Goal: Task Accomplishment & Management: Use online tool/utility

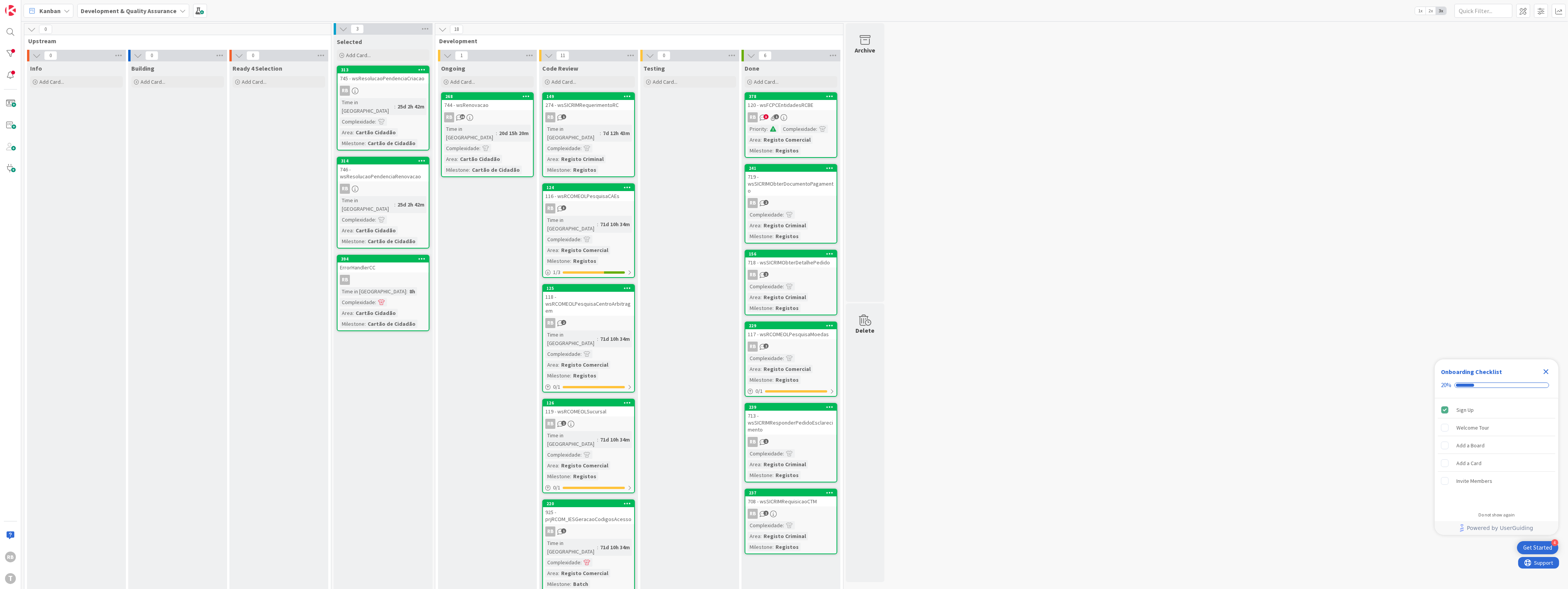
click at [492, 117] on div "RB 16" at bounding box center [488, 117] width 91 height 10
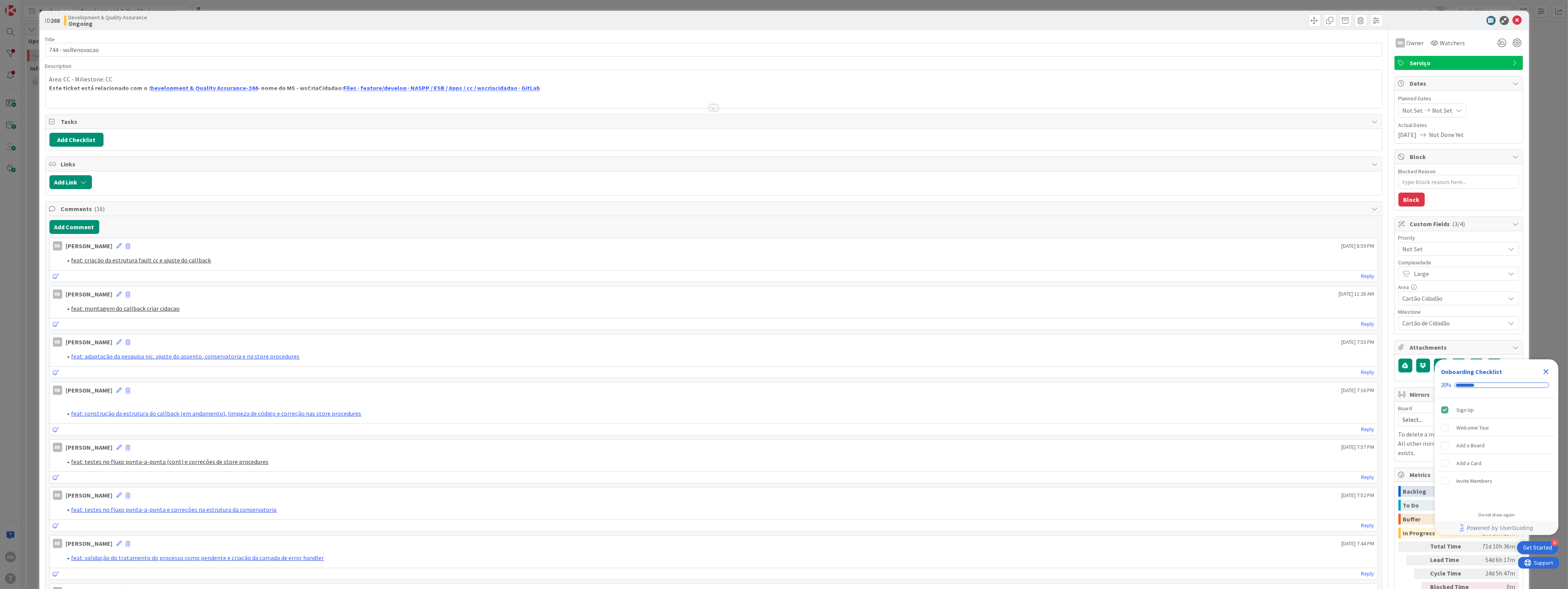
type textarea "x"
click at [72, 229] on button "Add Comment" at bounding box center [74, 227] width 50 height 14
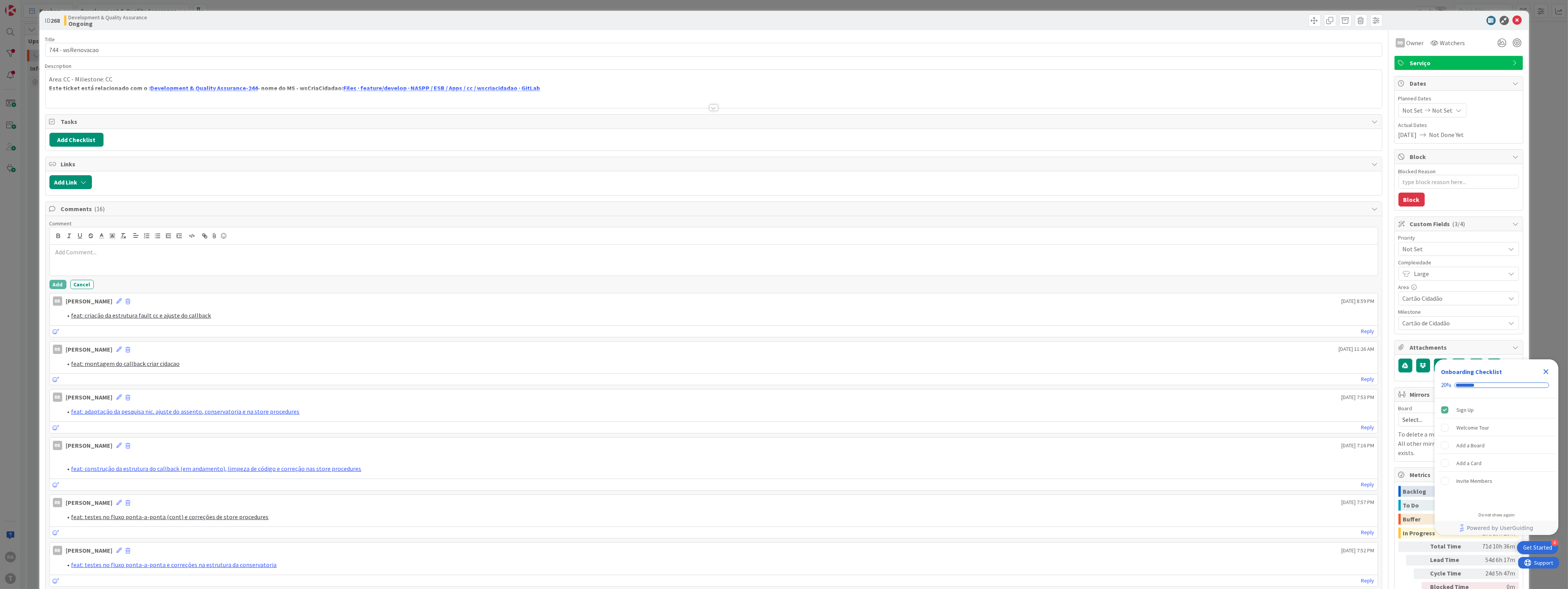
click at [153, 259] on div at bounding box center [713, 260] width 1328 height 31
click at [54, 285] on button "Add" at bounding box center [58, 284] width 17 height 9
click at [1513, 16] on icon at bounding box center [1517, 20] width 9 height 9
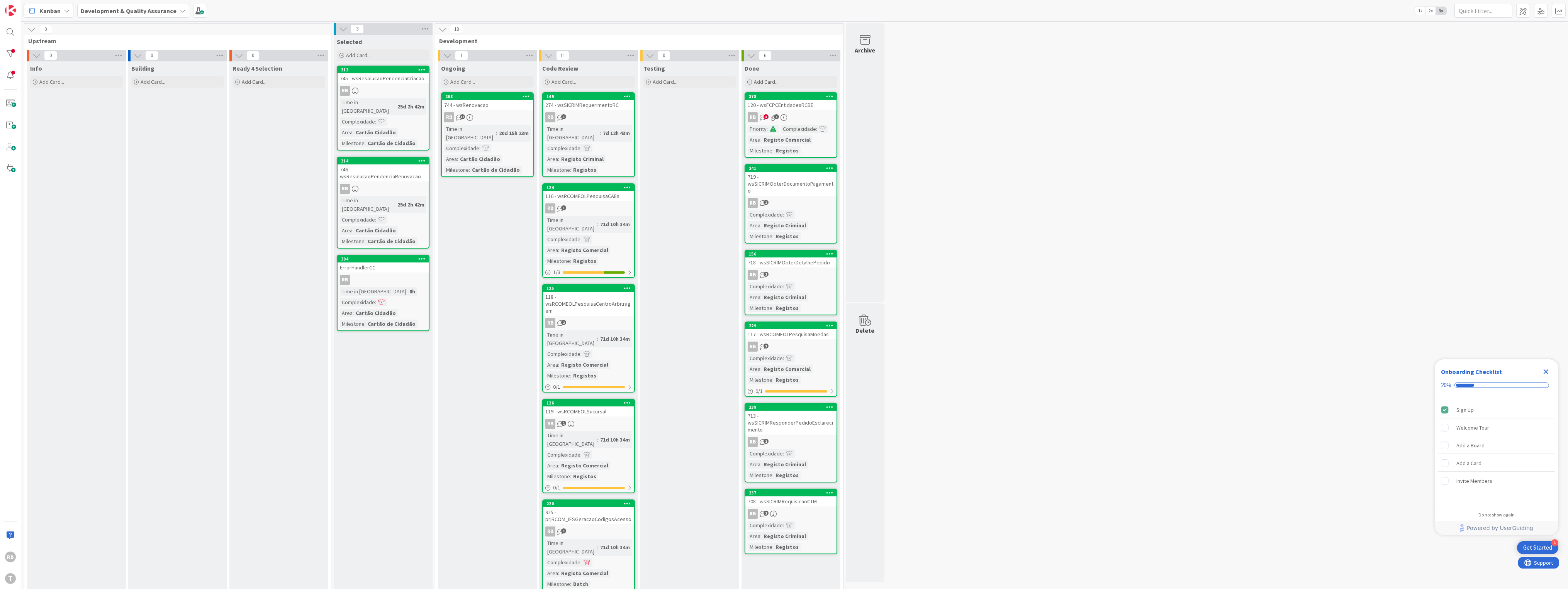
click at [772, 127] on span at bounding box center [773, 128] width 7 height 5
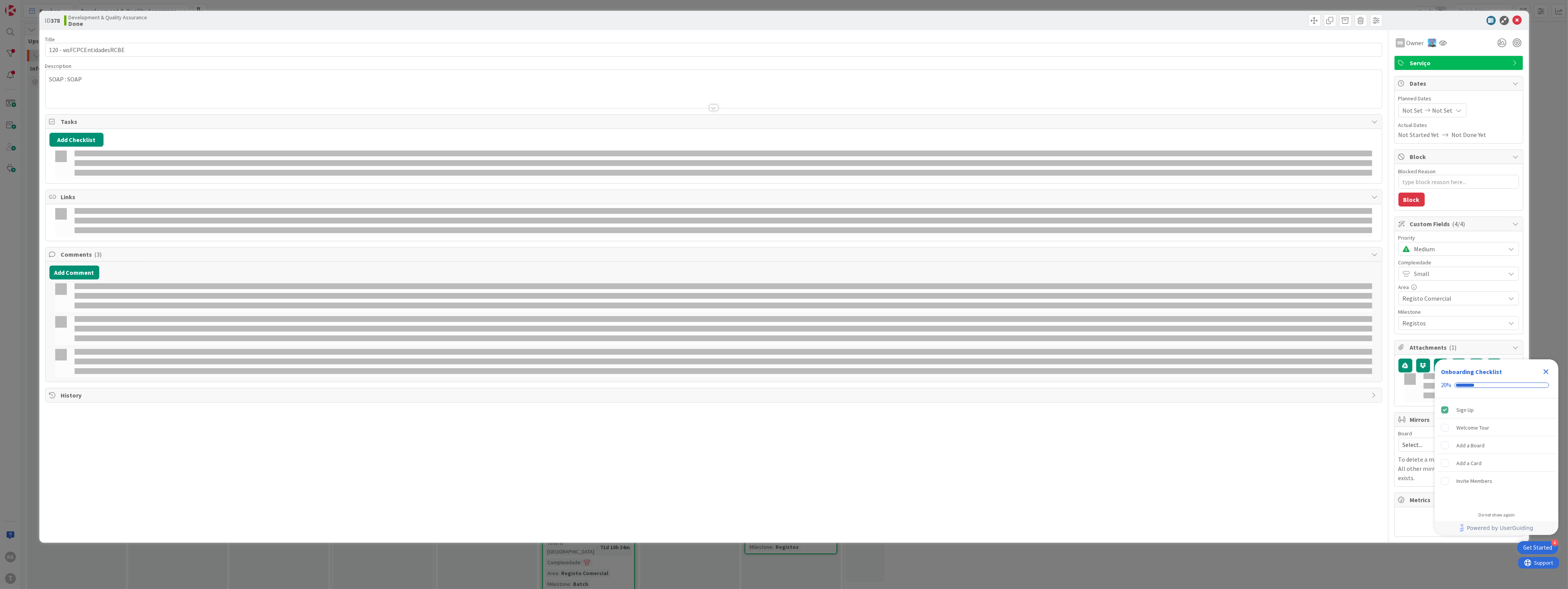
type textarea "x"
select select "java"
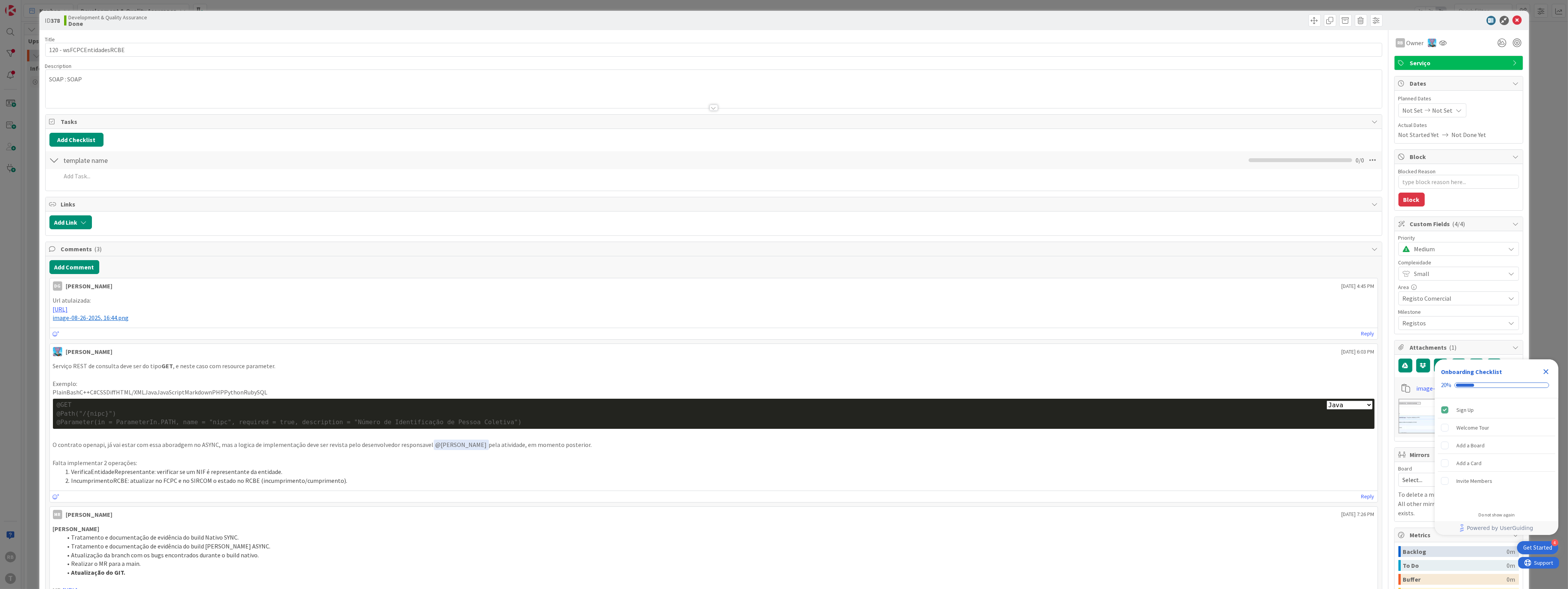
type textarea "x"
click at [1513, 18] on icon at bounding box center [1517, 20] width 9 height 9
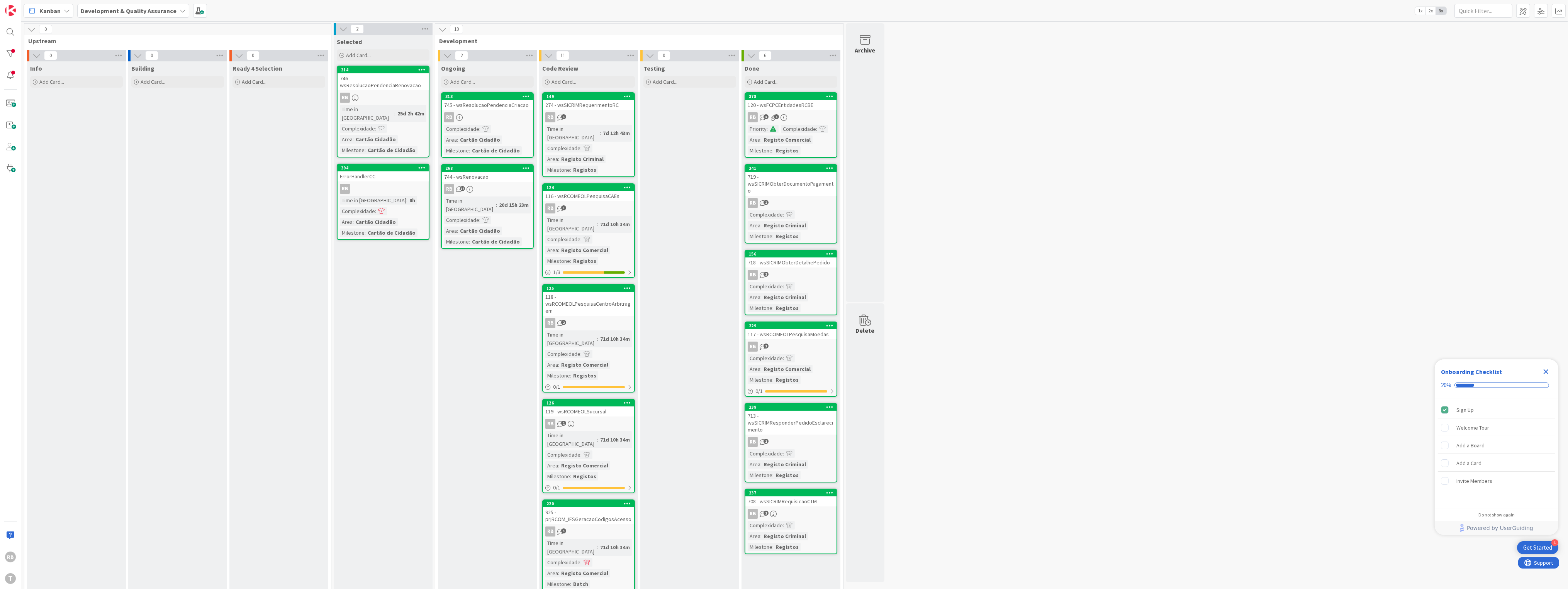
click at [475, 271] on div "Ongoing Add Card... 313 745 - wsResolucaoPendenciaCriacao RB Complexidade : Are…" at bounding box center [488, 584] width 99 height 1046
click at [466, 281] on div "Ongoing Add Card... 268 744 - wsRenovacao RB 17 Time in Column : 20d 15h 24m Co…" at bounding box center [488, 584] width 99 height 1046
